Goal: Complete application form

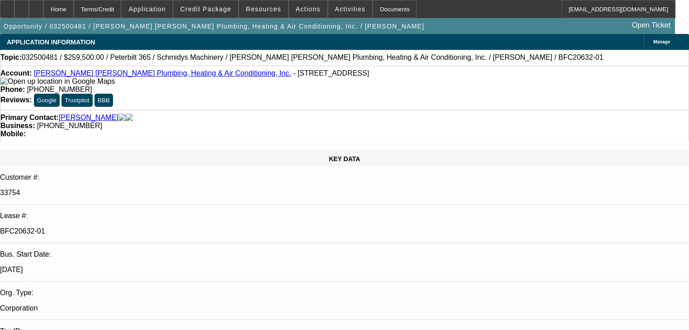
select select "0"
select select "6"
select select "0"
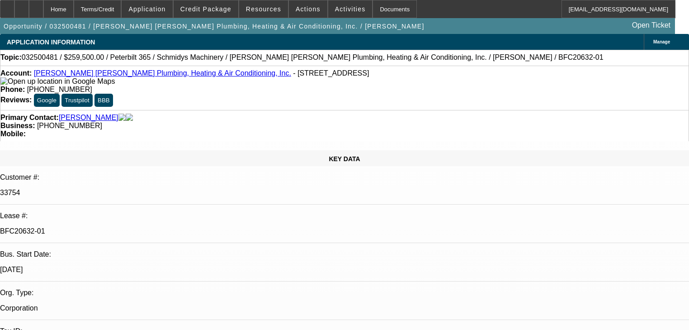
select select "0"
select select "6"
select select "0"
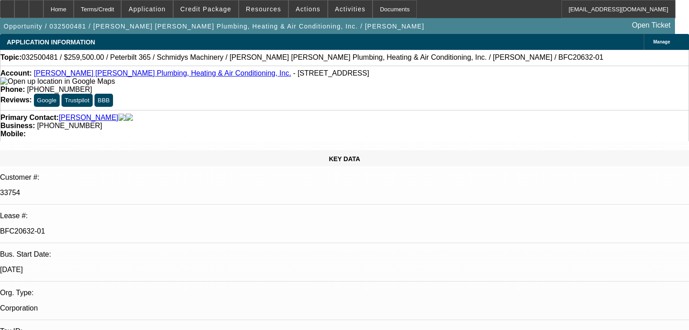
select select "0"
select select "6"
select select "0"
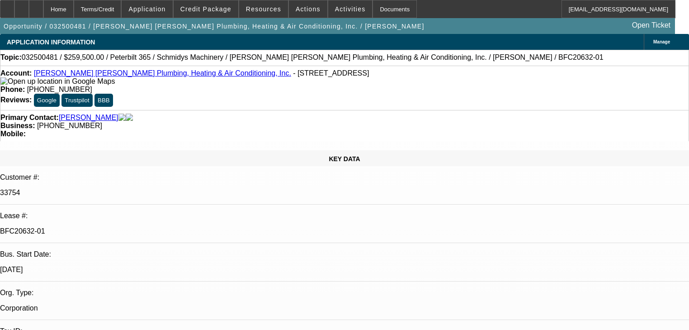
select select "6"
